Goal: Task Accomplishment & Management: Manage account settings

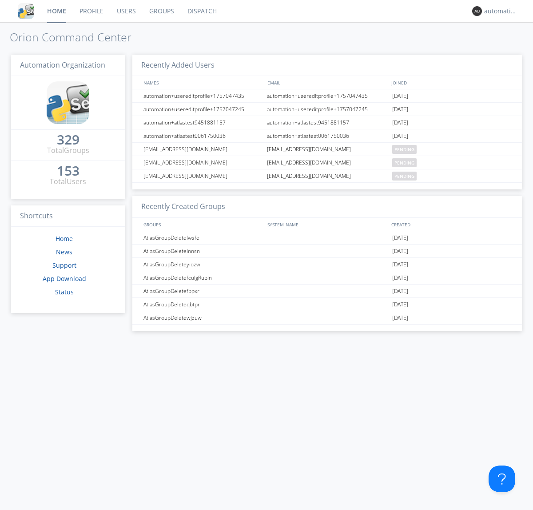
click at [201, 11] on link "Dispatch" at bounding box center [202, 11] width 43 height 22
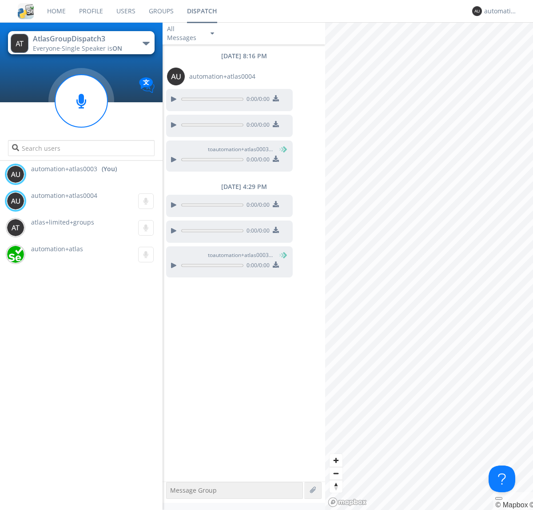
click at [146, 43] on div "button" at bounding box center [146, 44] width 7 height 4
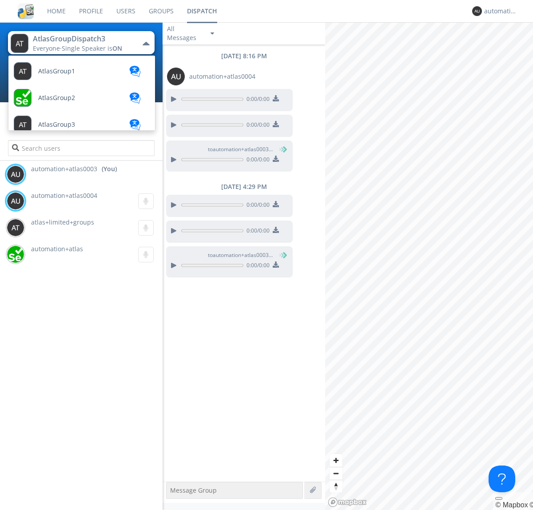
click at [67, 415] on span "AtlasGroupDispatch" at bounding box center [68, 418] width 60 height 7
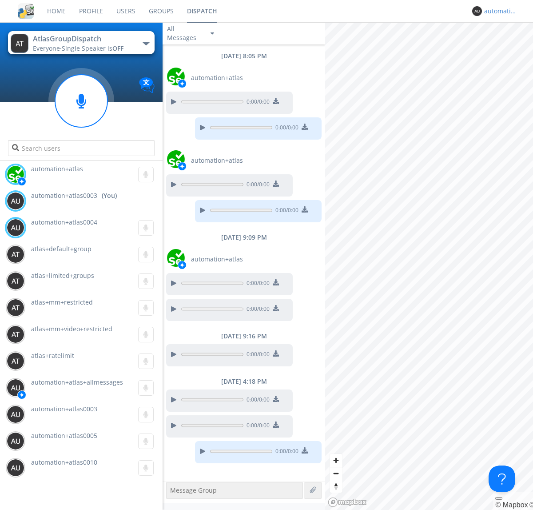
click at [499, 11] on div "automation+atlas0003" at bounding box center [501, 11] width 33 height 9
click at [505, 47] on div "Log Out" at bounding box center [506, 47] width 46 height 16
